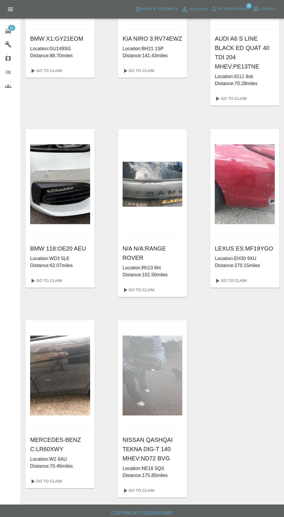
scroll to position [266, 0]
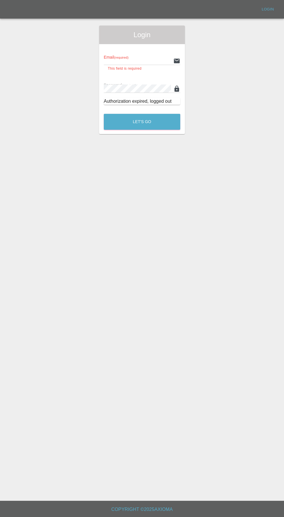
type input "[EMAIL_ADDRESS][DOMAIN_NAME]"
click at [104, 114] on button "Let's Go" at bounding box center [142, 122] width 77 height 16
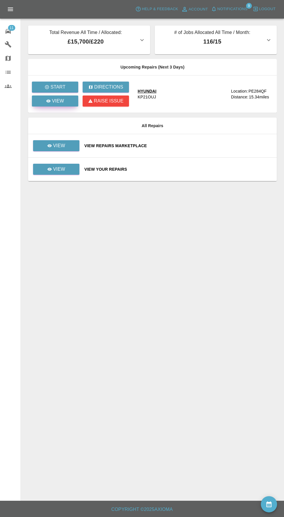
click at [51, 103] on div "View" at bounding box center [55, 100] width 18 height 7
